Goal: Task Accomplishment & Management: Manage account settings

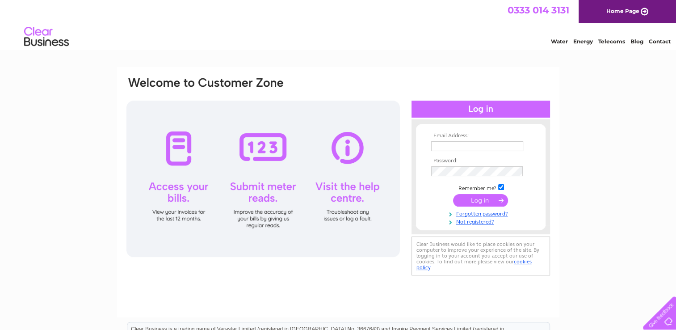
type input "david.jordan@mssint.com"
click at [470, 201] on input "submit" at bounding box center [480, 200] width 55 height 13
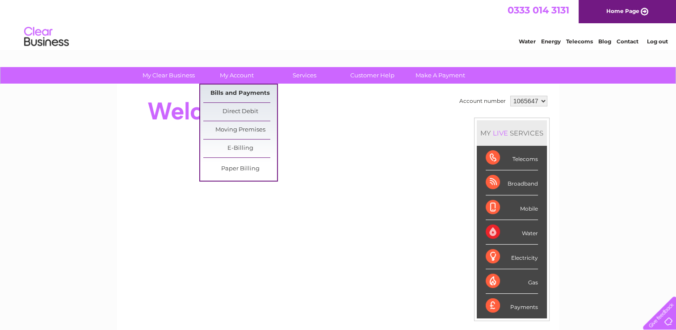
click at [233, 92] on link "Bills and Payments" at bounding box center [240, 93] width 74 height 18
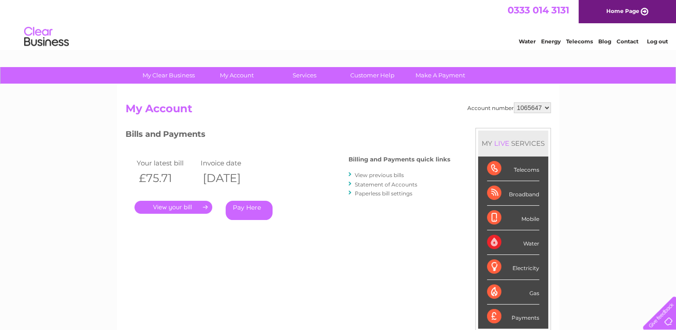
click at [183, 208] on link "." at bounding box center [173, 207] width 78 height 13
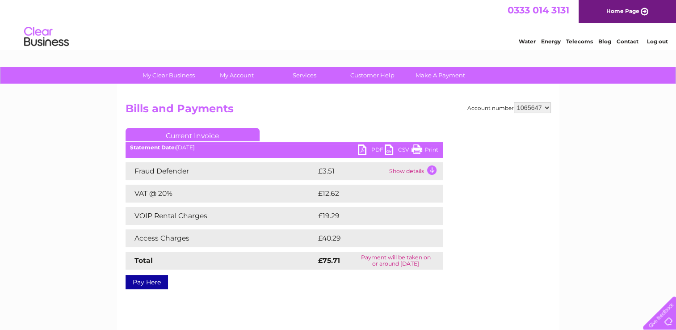
click at [433, 168] on td "Show details" at bounding box center [415, 171] width 56 height 18
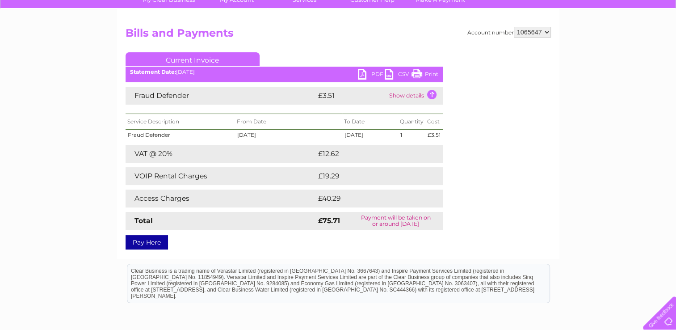
scroll to position [89, 0]
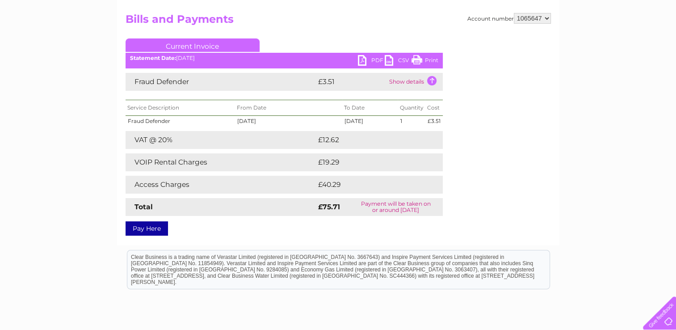
click at [360, 62] on link "PDF" at bounding box center [371, 61] width 27 height 13
